Goal: Find specific page/section: Find specific page/section

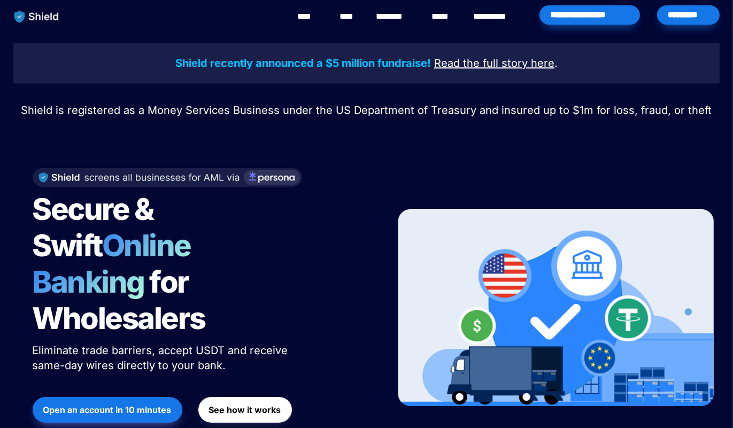
click at [702, 19] on div "*********" at bounding box center [688, 14] width 63 height 19
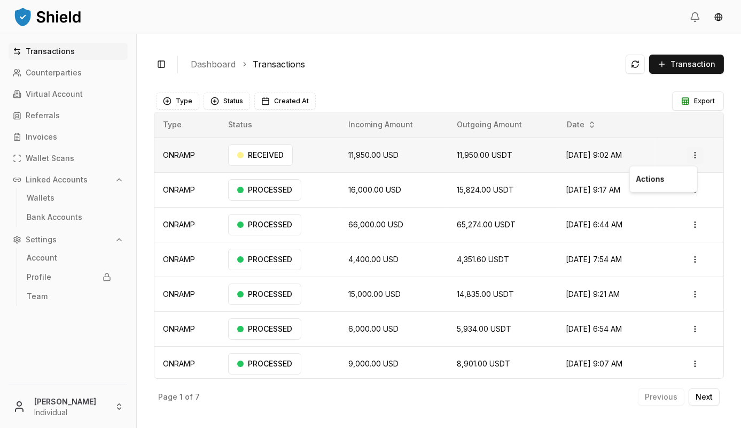
click at [694, 152] on html "Transactions Counterparties Virtual Account Referrals Invoices Wallet Scans Lin…" at bounding box center [370, 214] width 741 height 428
click at [671, 203] on html "Transactions Counterparties Virtual Account Referrals Invoices Wallet Scans Lin…" at bounding box center [370, 214] width 741 height 428
click at [692, 192] on html "Transactions Counterparties Virtual Account Referrals Invoices Wallet Scans Lin…" at bounding box center [370, 214] width 741 height 428
click at [637, 183] on html "Transactions Counterparties Virtual Account Referrals Invoices Wallet Scans Lin…" at bounding box center [370, 214] width 741 height 428
click at [690, 159] on html "Transactions Counterparties Virtual Account Referrals Invoices Wallet Scans Lin…" at bounding box center [370, 214] width 741 height 428
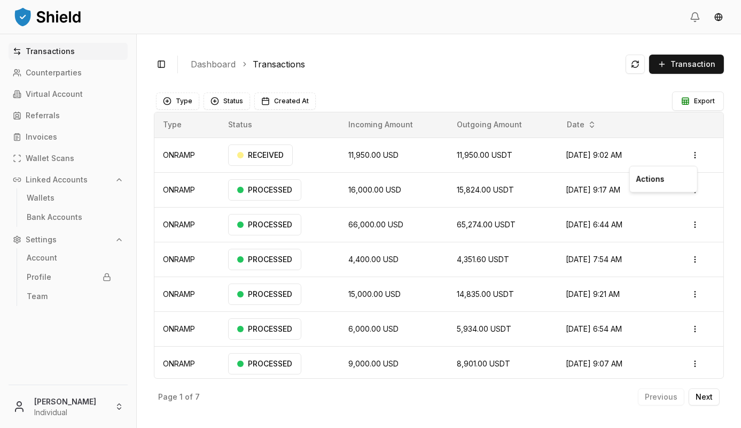
click at [657, 179] on p "Actions" at bounding box center [664, 179] width 55 height 15
click at [658, 209] on html "Transactions Counterparties Virtual Account Referrals Invoices Wallet Scans Lin…" at bounding box center [370, 214] width 741 height 428
click at [255, 155] on div "RECEIVED" at bounding box center [260, 154] width 65 height 21
click at [55, 89] on link "Virtual Account" at bounding box center [68, 94] width 119 height 17
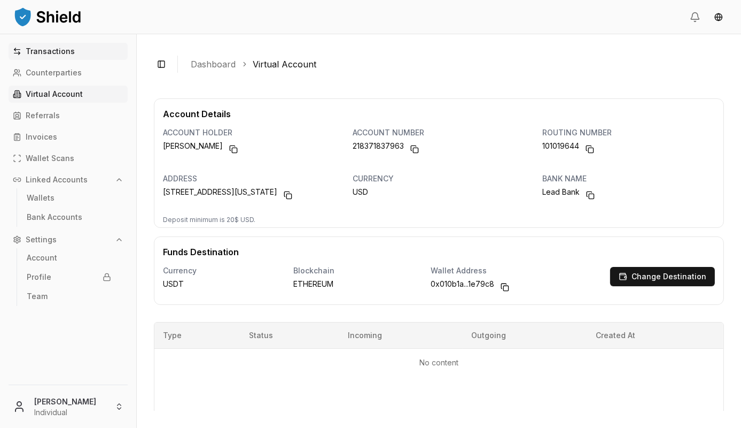
click at [56, 50] on p "Transactions" at bounding box center [50, 51] width 49 height 7
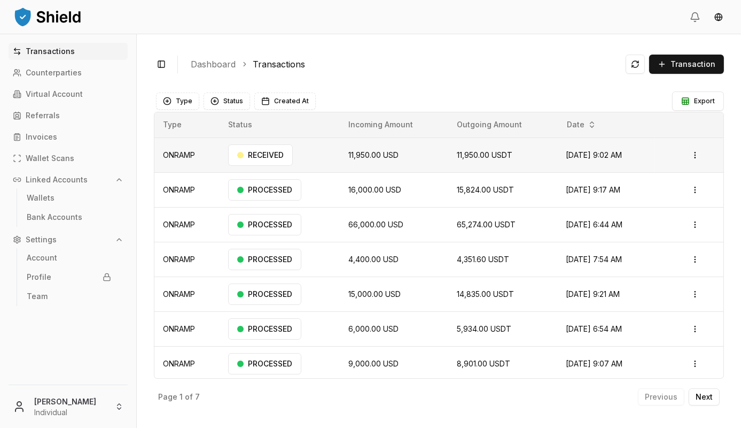
click at [592, 154] on span "Sep 23, 2025, 9:02 AM" at bounding box center [594, 154] width 56 height 9
click at [267, 151] on div "RECEIVED" at bounding box center [260, 154] width 65 height 21
click at [169, 153] on td "ONRAMP" at bounding box center [186, 155] width 65 height 35
